Goal: Task Accomplishment & Management: Complete application form

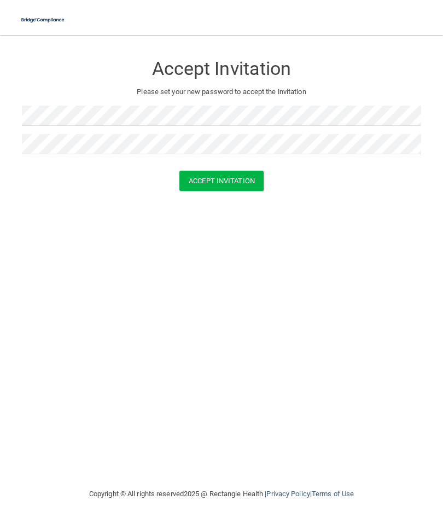
click at [239, 178] on button "Accept Invitation" at bounding box center [222, 181] width 84 height 20
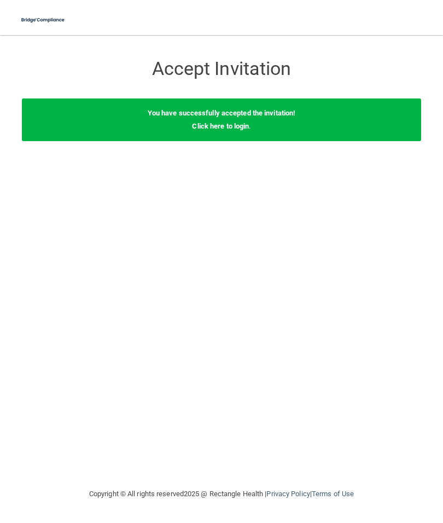
click at [264, 121] on div "You have successfully accepted the invitation! Click here to login ." at bounding box center [222, 120] width 400 height 43
click at [211, 113] on b "You have successfully accepted the invitation!" at bounding box center [222, 113] width 148 height 8
click at [213, 128] on link "Click here to login" at bounding box center [220, 126] width 57 height 8
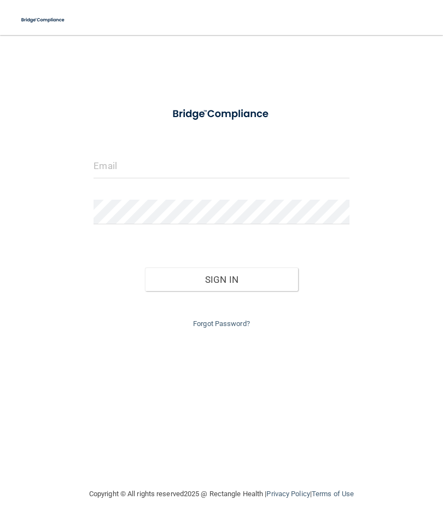
click at [191, 164] on input "email" at bounding box center [222, 166] width 256 height 25
click at [268, 155] on input "email" at bounding box center [222, 166] width 256 height 25
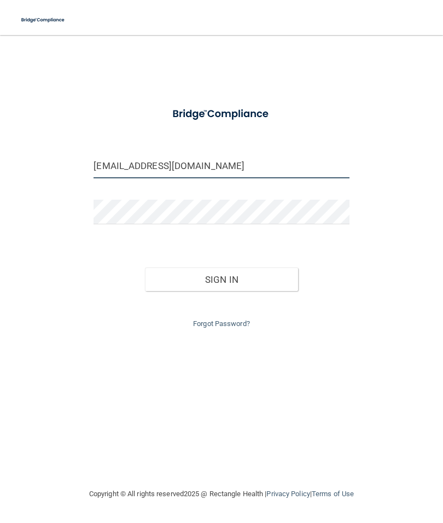
type input "[EMAIL_ADDRESS][DOMAIN_NAME]"
click at [252, 270] on button "Sign In" at bounding box center [221, 280] width 153 height 24
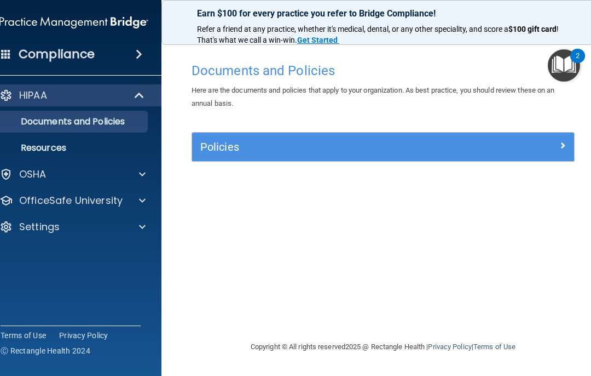
click at [443, 140] on span at bounding box center [562, 144] width 7 height 13
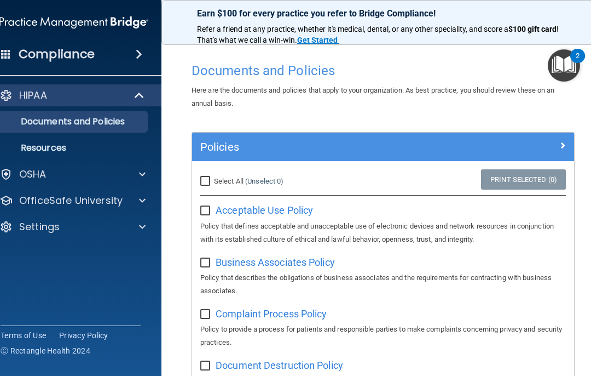
click at [209, 181] on input "Select All (Unselect 0) Unselect All" at bounding box center [206, 181] width 13 height 9
checkbox input "true"
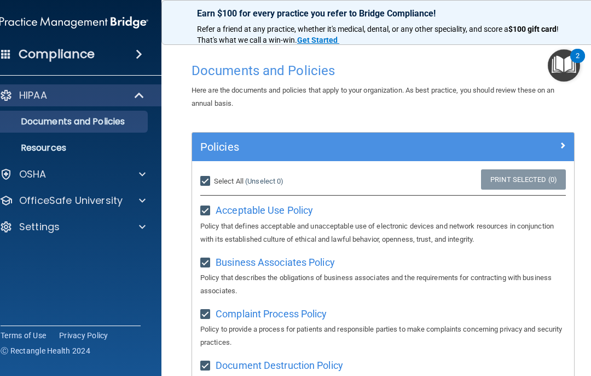
checkbox input "true"
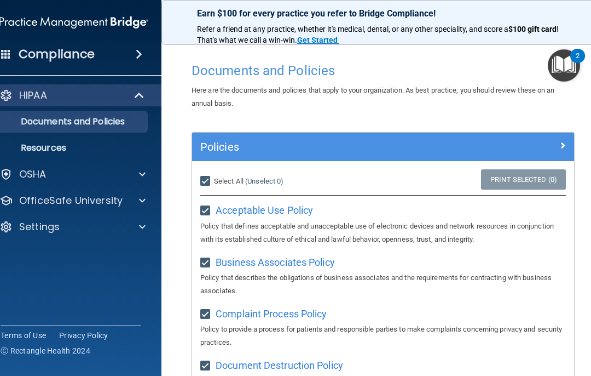
checkbox input "true"
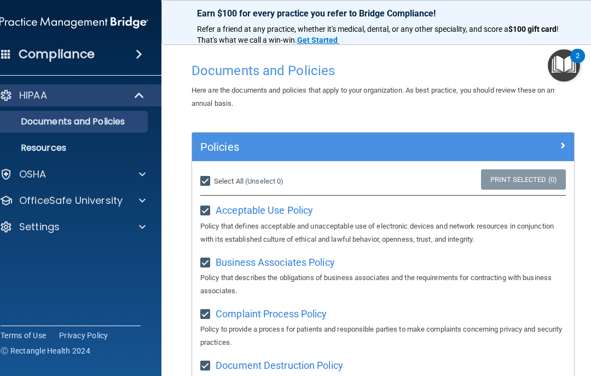
checkbox input "true"
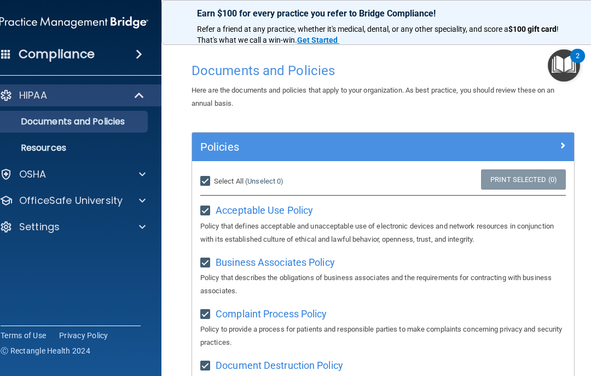
checkbox input "true"
click at [43, 90] on p "HIPAA" at bounding box center [33, 95] width 28 height 13
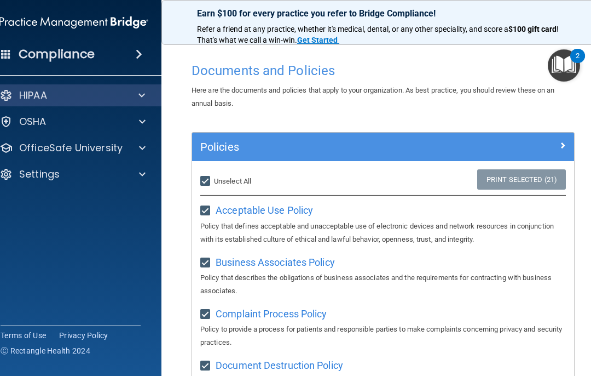
click at [39, 91] on p "HIPAA" at bounding box center [33, 95] width 28 height 13
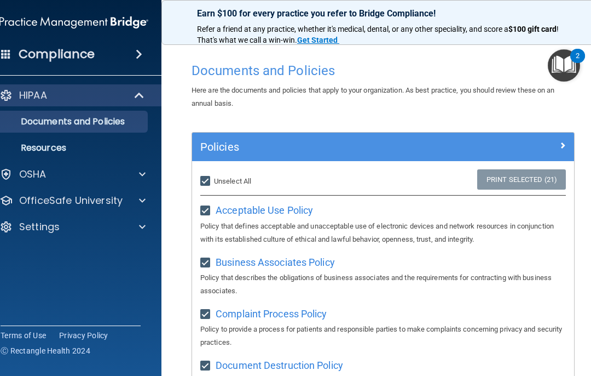
click at [135, 59] on div "Compliance" at bounding box center [73, 54] width 175 height 24
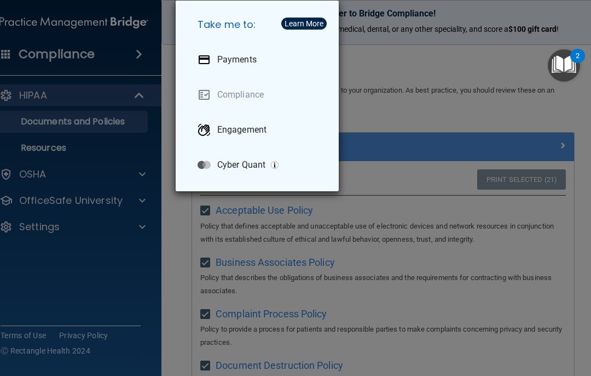
click at [414, 63] on div "Take me to: Payments Compliance Engagement Cyber Quant" at bounding box center [295, 188] width 591 height 376
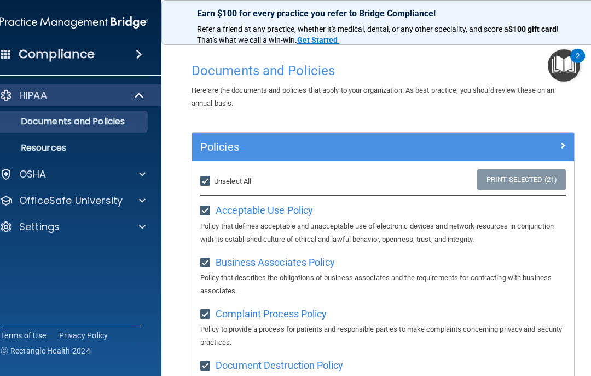
click at [138, 49] on span at bounding box center [139, 54] width 7 height 13
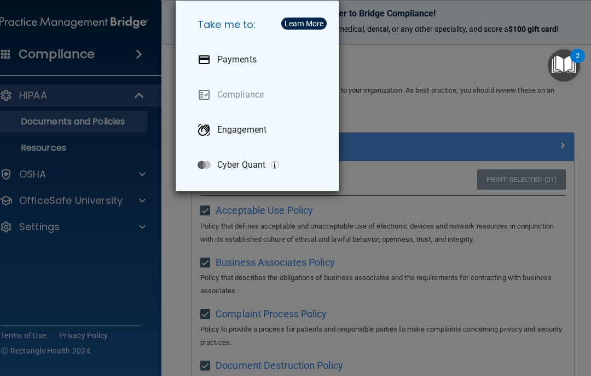
click at [404, 104] on div "Take me to: Payments Compliance Engagement Cyber Quant" at bounding box center [295, 188] width 591 height 376
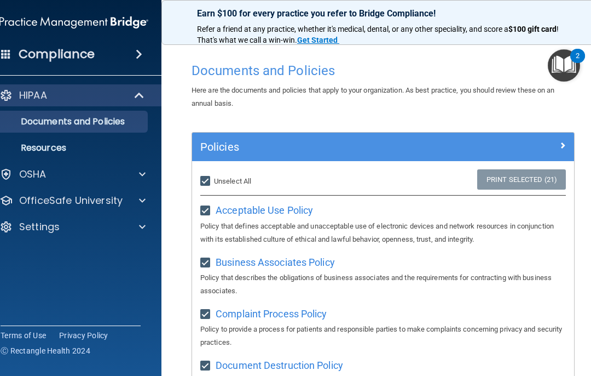
click at [144, 200] on span at bounding box center [142, 200] width 7 height 13
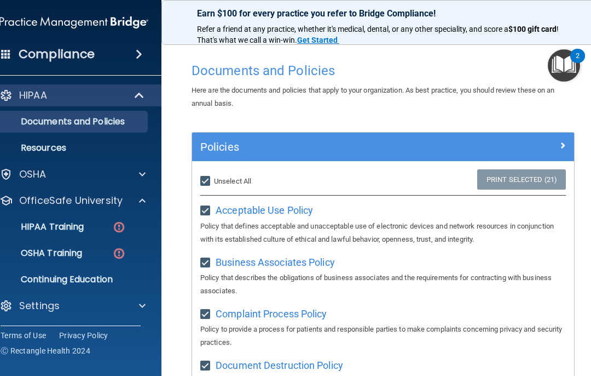
click at [147, 175] on div at bounding box center [140, 174] width 27 height 13
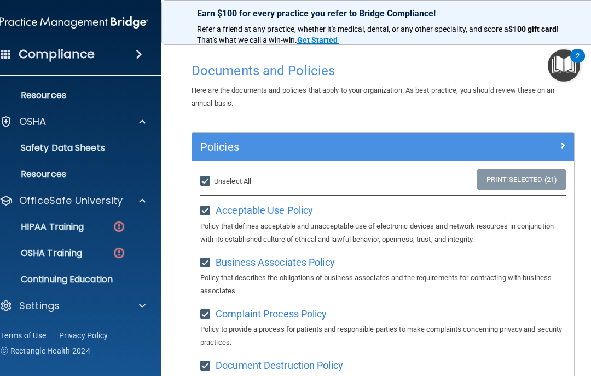
scroll to position [53, 0]
click at [77, 221] on p "HIPAA Training" at bounding box center [38, 226] width 90 height 11
